Goal: Task Accomplishment & Management: Manage account settings

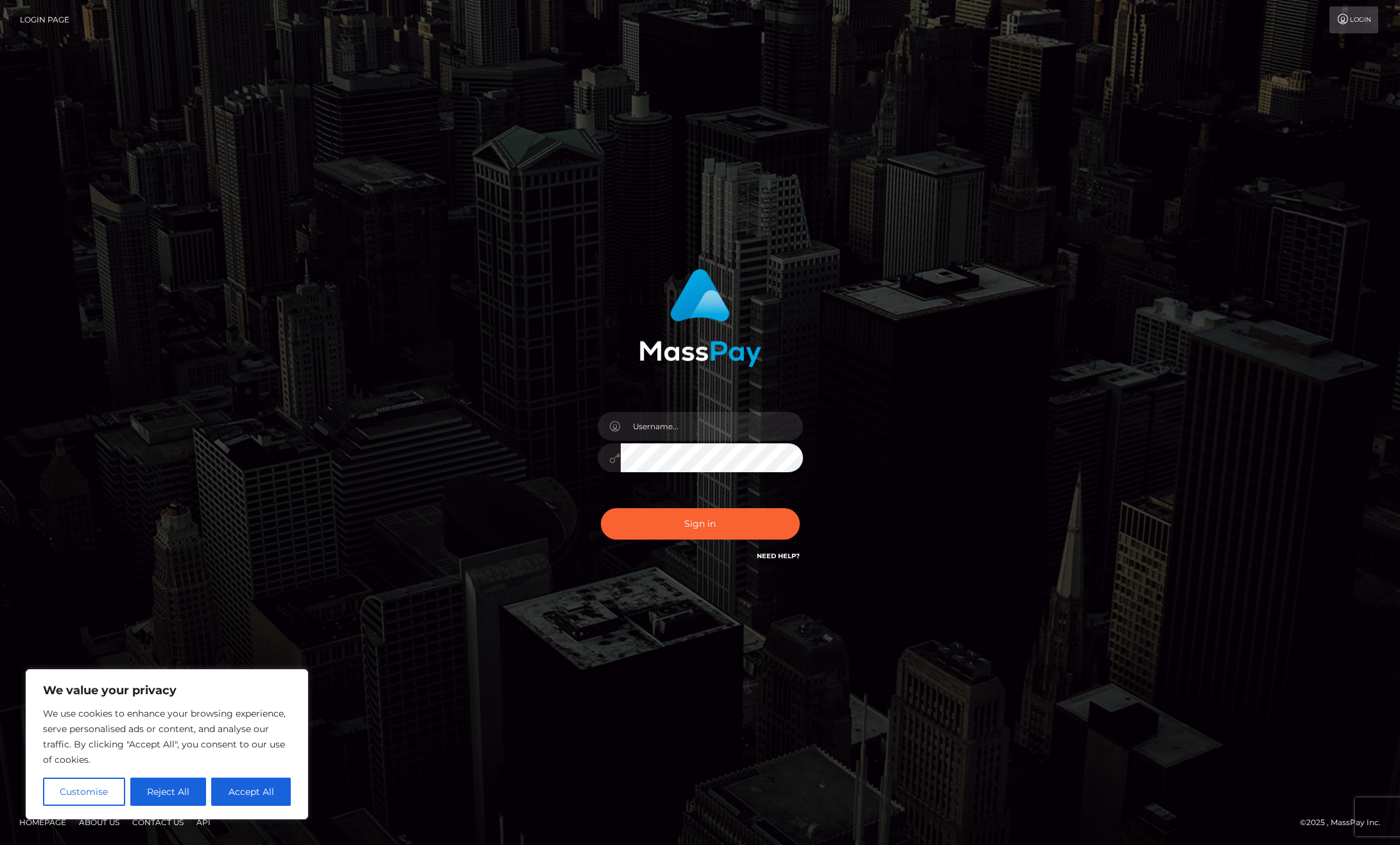
type input "permablitzsunshinecoast@gmail.com"
click at [717, 517] on button "Sign in" at bounding box center [700, 524] width 199 height 32
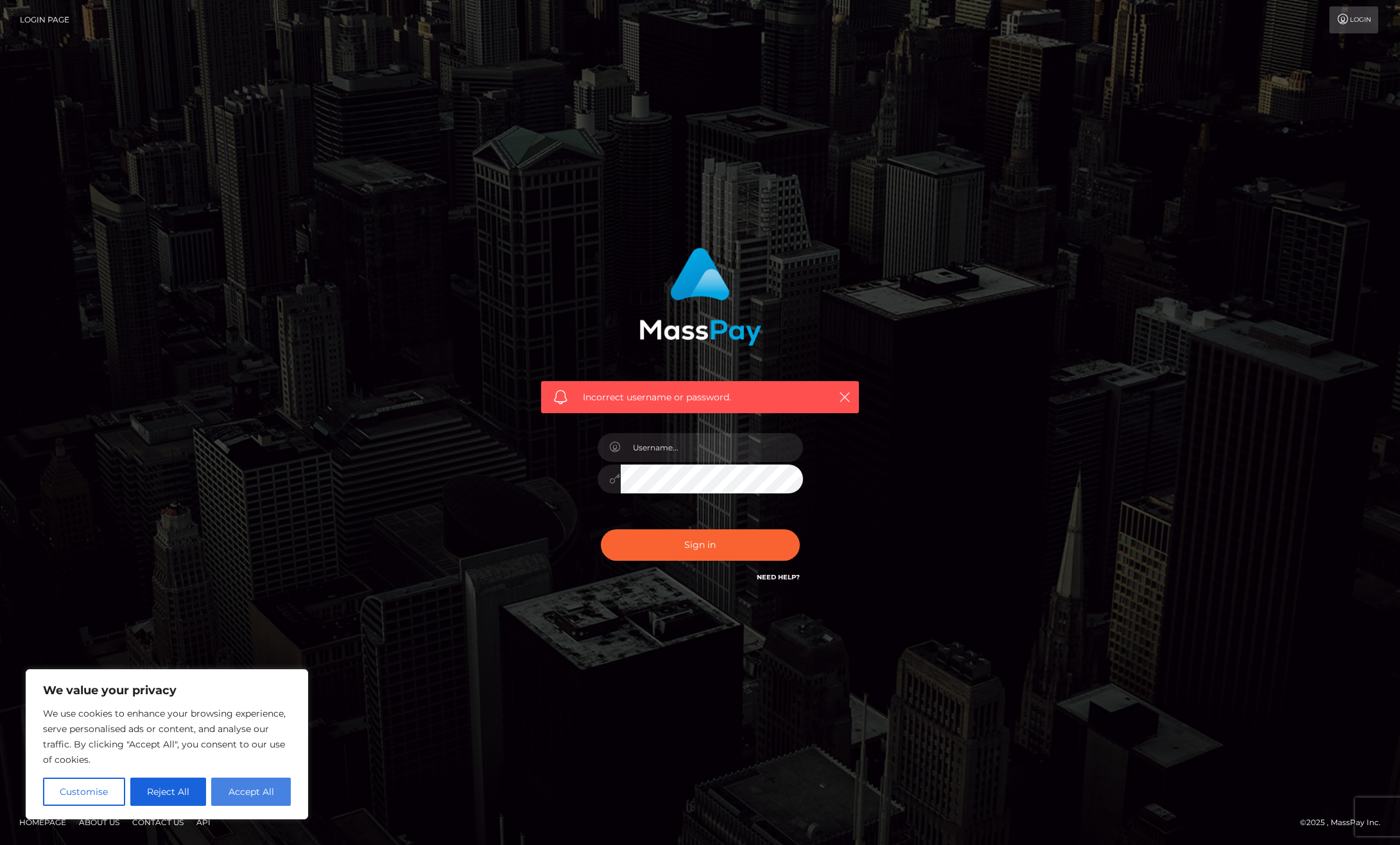
click at [230, 784] on button "Accept All" at bounding box center [251, 791] width 80 height 28
checkbox input "true"
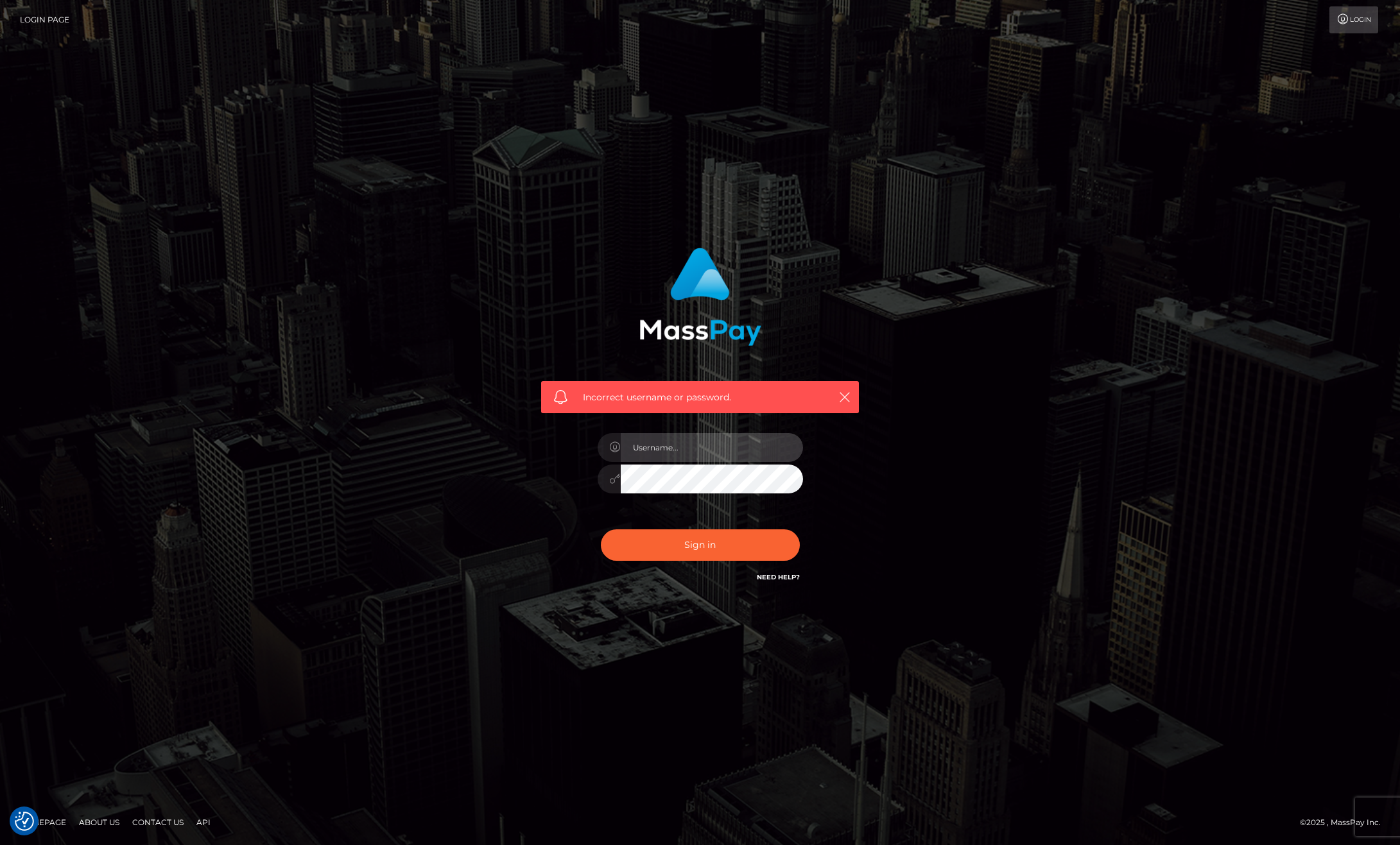
click at [698, 437] on input "text" at bounding box center [712, 448] width 183 height 29
click at [692, 438] on input "2001-07-13" at bounding box center [712, 448] width 183 height 29
type input "permablitzsunshinecoast@gmail.com"
click at [739, 538] on button "Sign in" at bounding box center [700, 545] width 199 height 32
